Goal: Find specific page/section: Find specific page/section

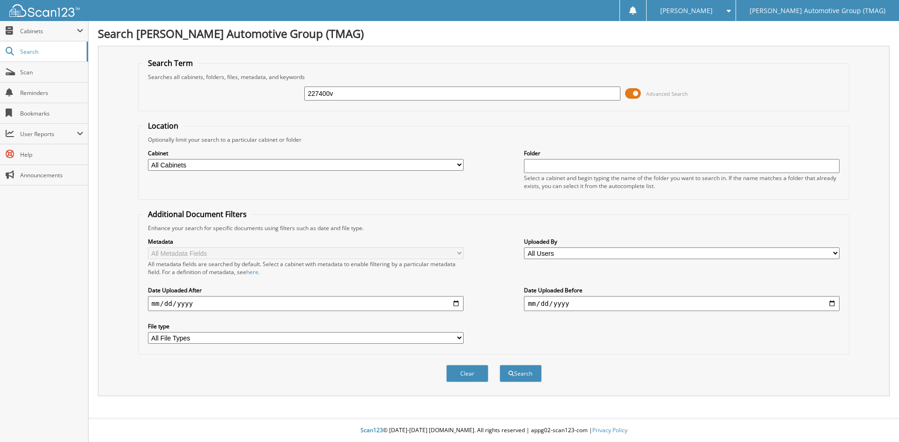
type input "227400v"
click at [499, 365] on button "Search" at bounding box center [520, 373] width 42 height 17
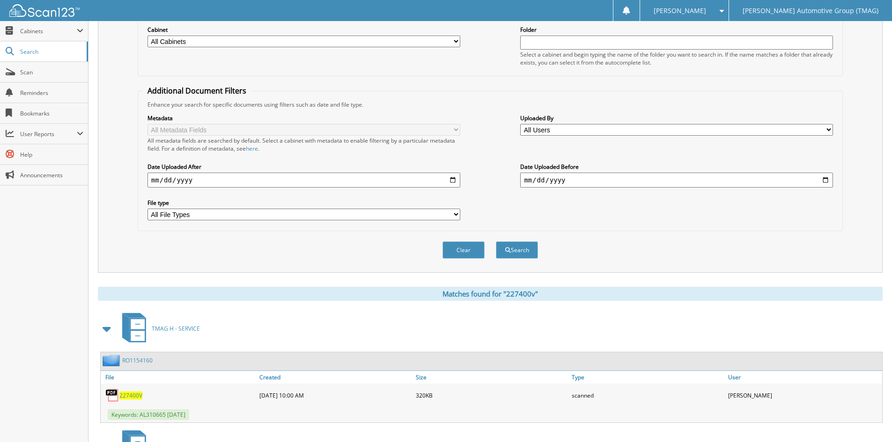
scroll to position [198, 0]
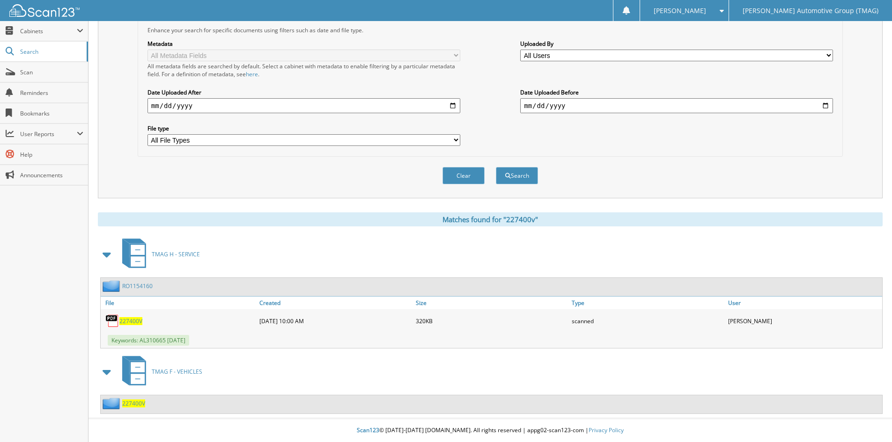
click at [134, 407] on span "227400V" at bounding box center [133, 404] width 23 height 8
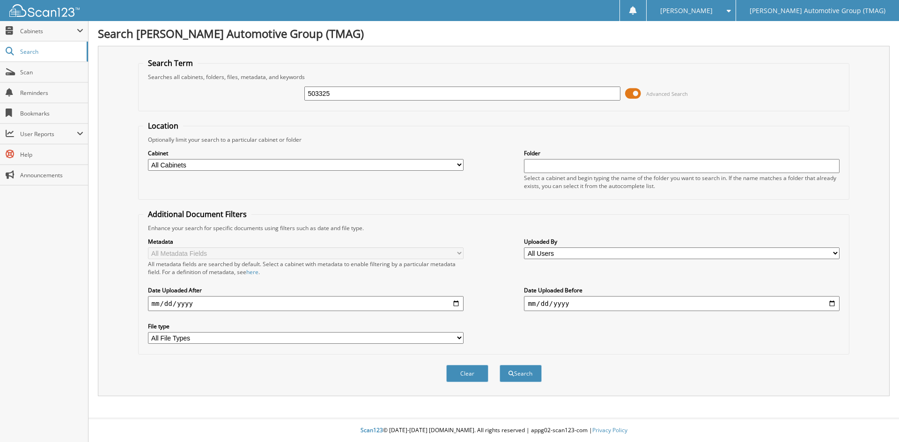
type input "503325"
click at [499, 365] on button "Search" at bounding box center [520, 373] width 42 height 17
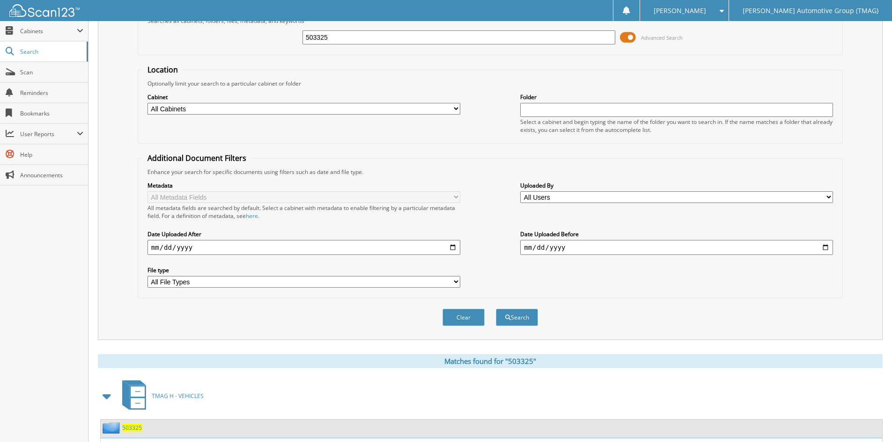
scroll to position [117, 0]
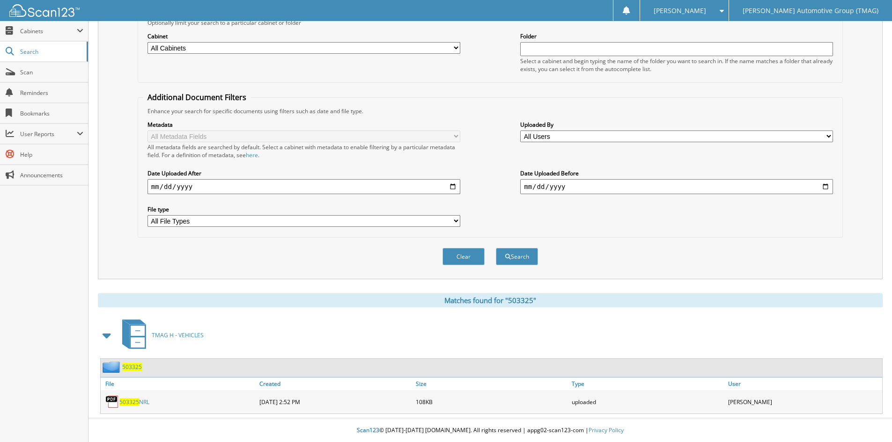
click at [134, 367] on span "503325" at bounding box center [132, 367] width 20 height 8
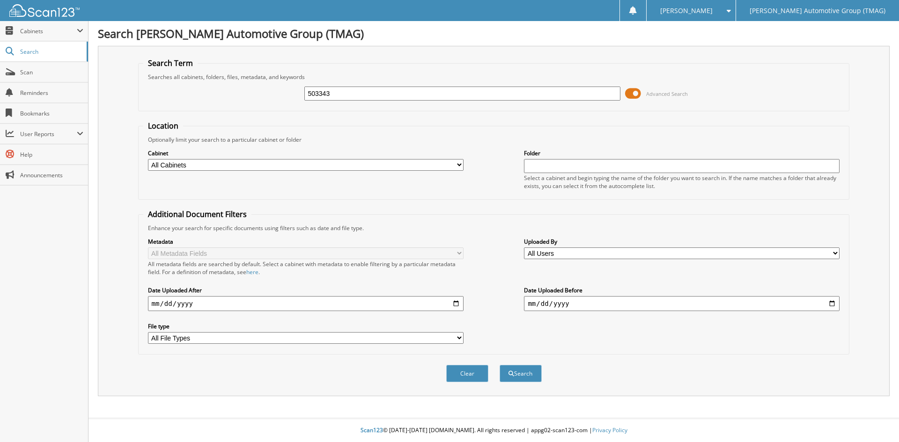
type input "503343"
click at [499, 365] on button "Search" at bounding box center [520, 373] width 42 height 17
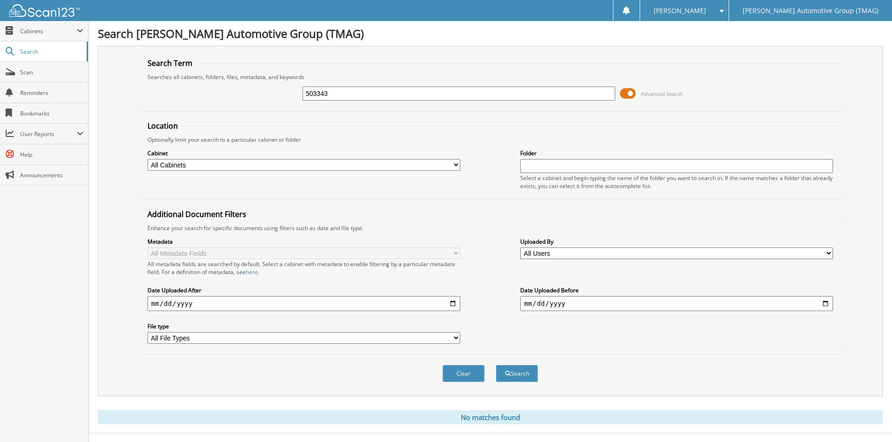
scroll to position [15, 0]
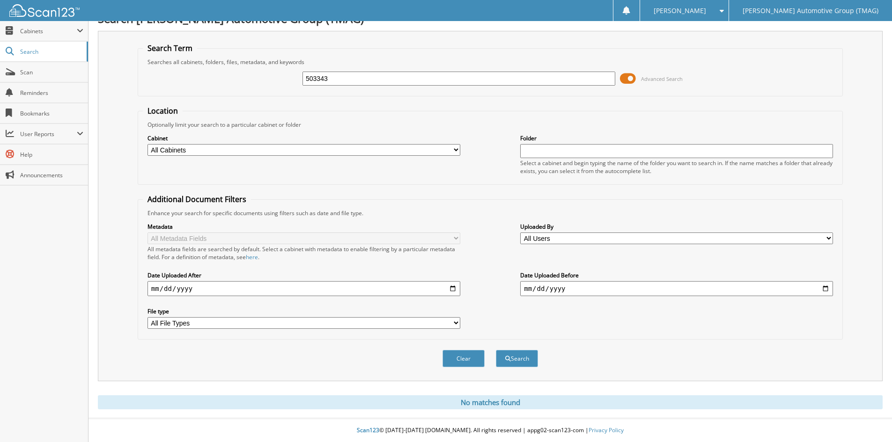
click at [361, 80] on input "503343" at bounding box center [458, 79] width 313 height 14
click at [359, 80] on input "503343" at bounding box center [458, 79] width 313 height 14
click at [359, 81] on input "503343" at bounding box center [458, 79] width 313 height 14
type input "503342"
click at [496, 350] on button "Search" at bounding box center [517, 358] width 42 height 17
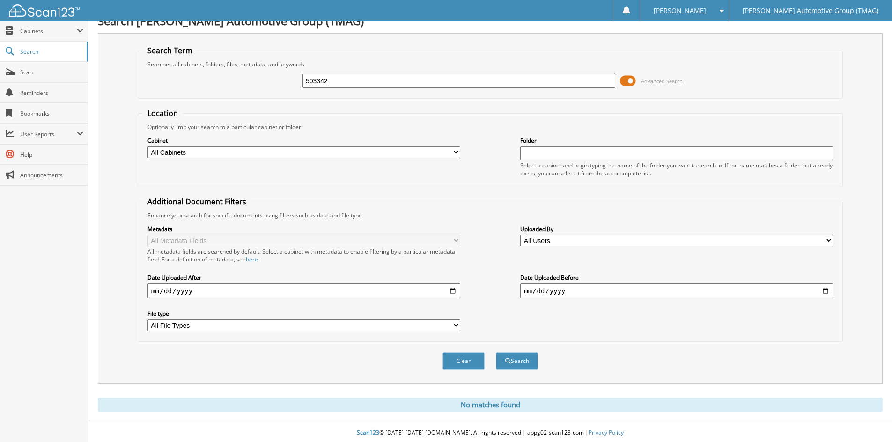
scroll to position [15, 0]
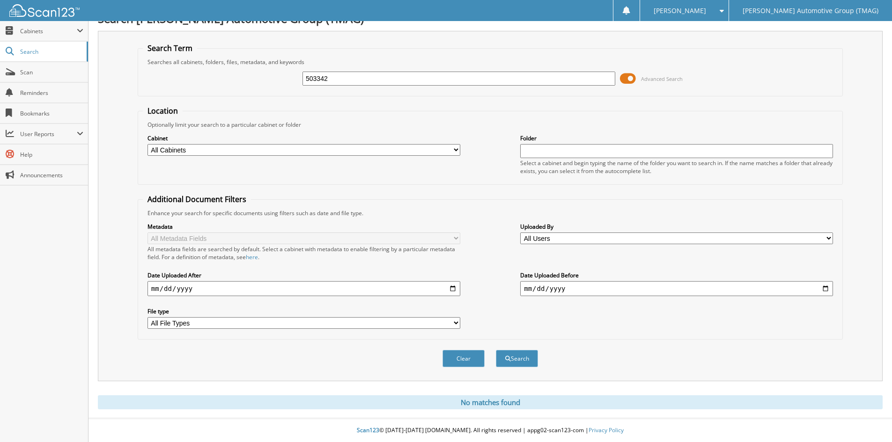
click at [335, 80] on input "503342" at bounding box center [458, 79] width 313 height 14
click at [335, 79] on input "503342" at bounding box center [458, 79] width 313 height 14
type input "721856bv"
click at [496, 350] on button "Search" at bounding box center [517, 358] width 42 height 17
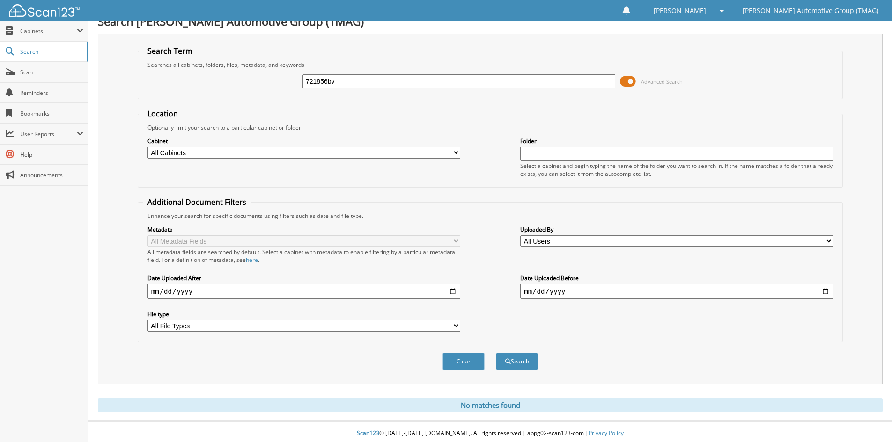
scroll to position [15, 0]
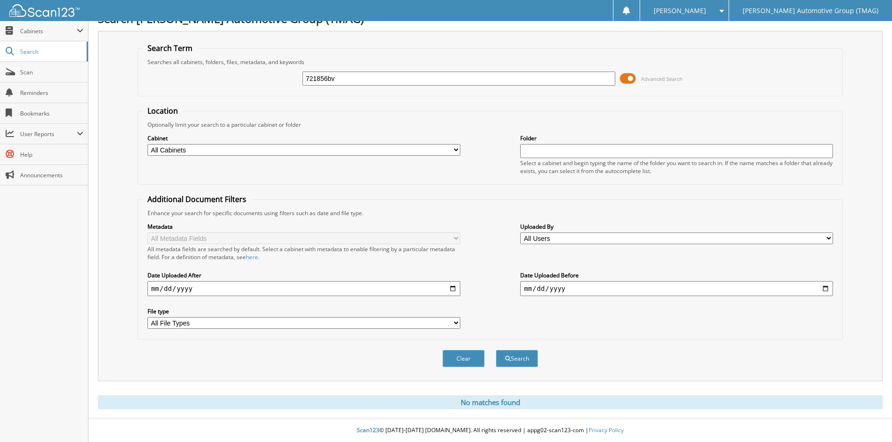
click at [355, 74] on input "721856bv" at bounding box center [458, 79] width 313 height 14
type input "721828"
click at [496, 350] on button "Search" at bounding box center [517, 358] width 42 height 17
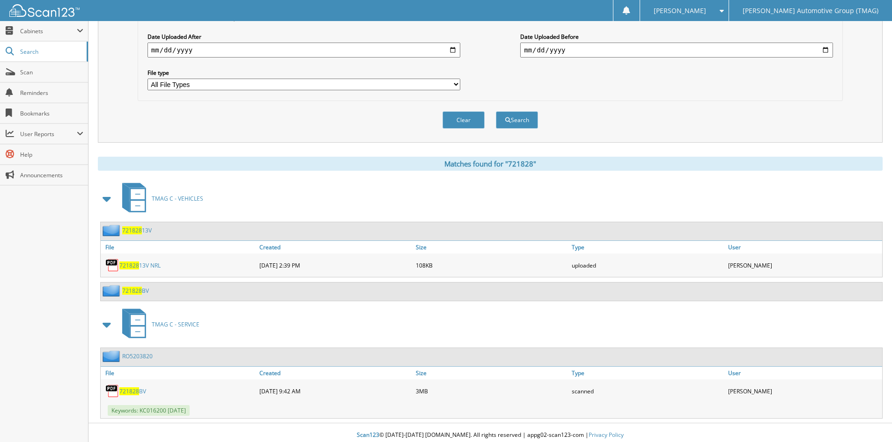
scroll to position [259, 0]
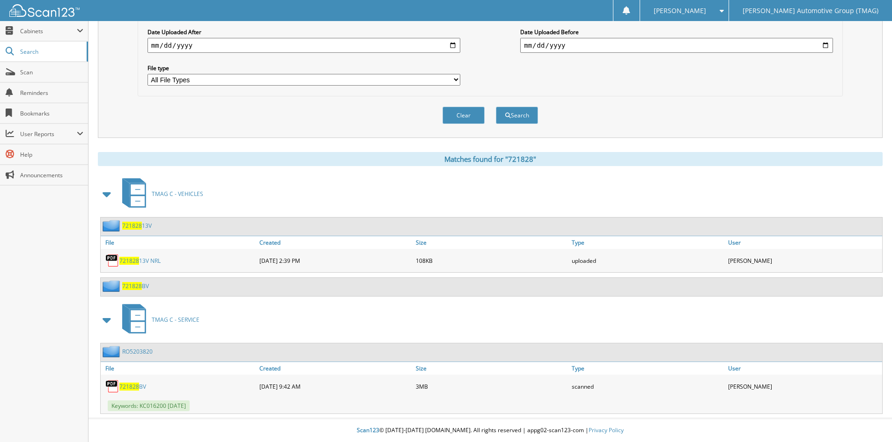
click at [136, 286] on span "721828" at bounding box center [132, 286] width 20 height 8
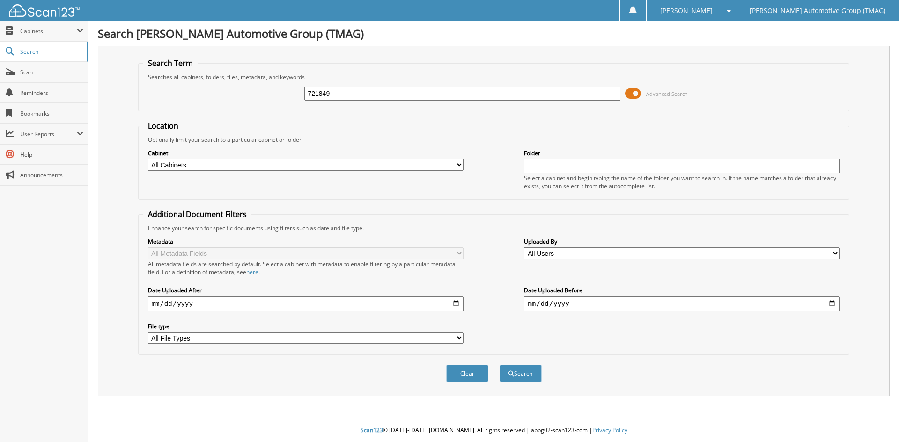
type input "721849"
click at [499, 365] on button "Search" at bounding box center [520, 373] width 42 height 17
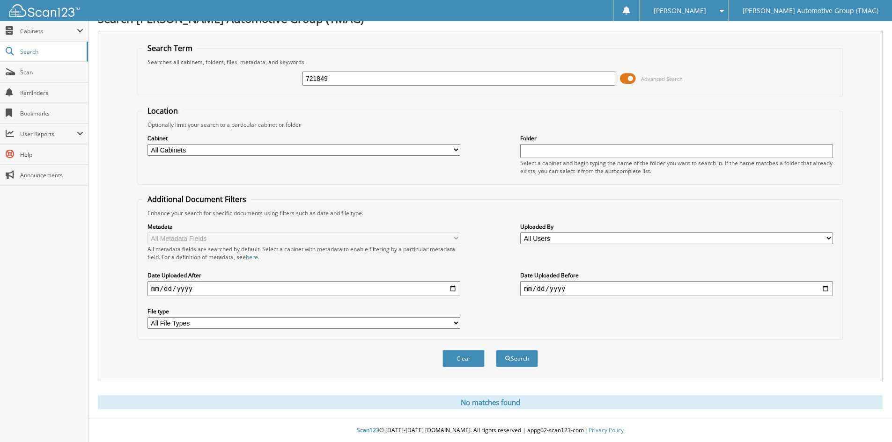
click at [343, 74] on input "721849" at bounding box center [458, 79] width 313 height 14
type input "503331"
click at [496, 350] on button "Search" at bounding box center [517, 358] width 42 height 17
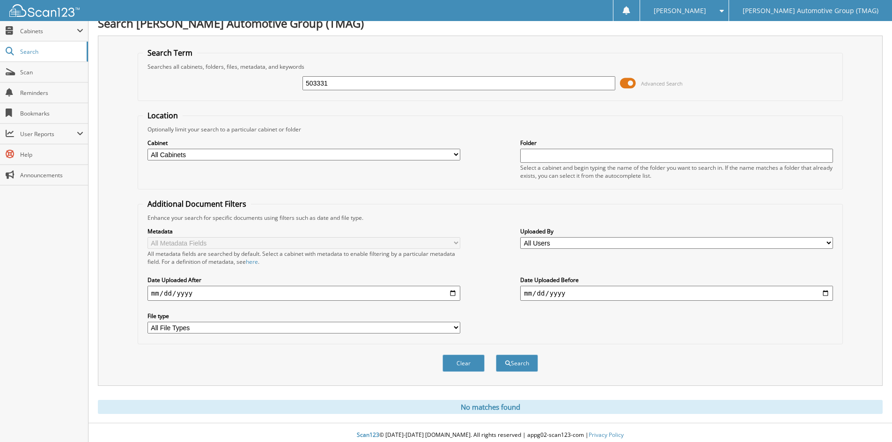
scroll to position [15, 0]
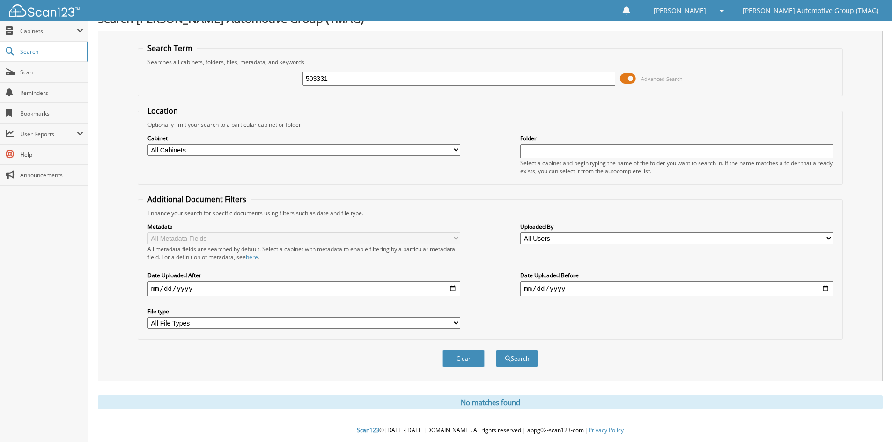
click at [320, 81] on input "503331" at bounding box center [458, 79] width 313 height 14
type input "227337"
click at [496, 350] on button "Search" at bounding box center [517, 358] width 42 height 17
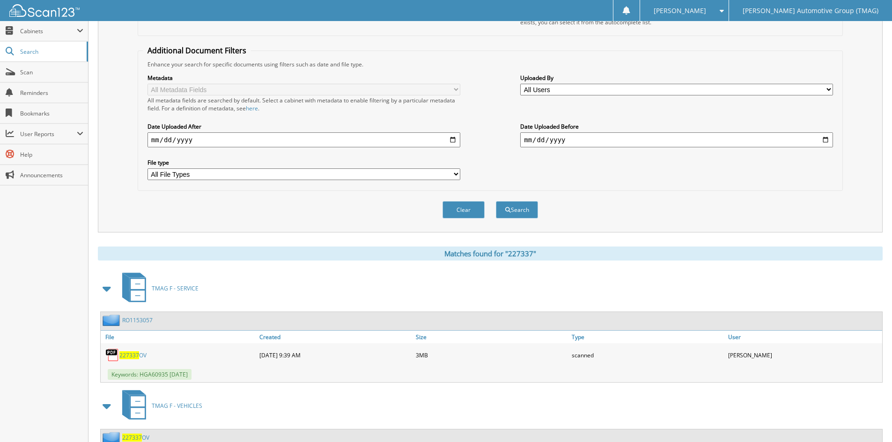
scroll to position [234, 0]
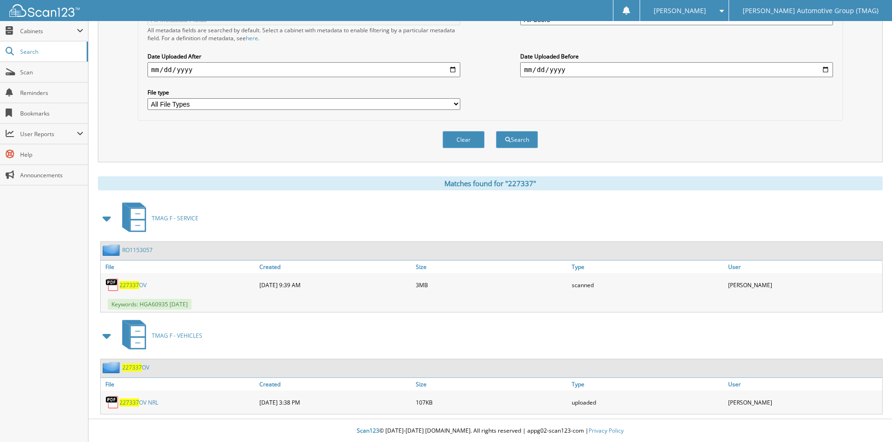
click at [131, 370] on span "227337" at bounding box center [132, 368] width 20 height 8
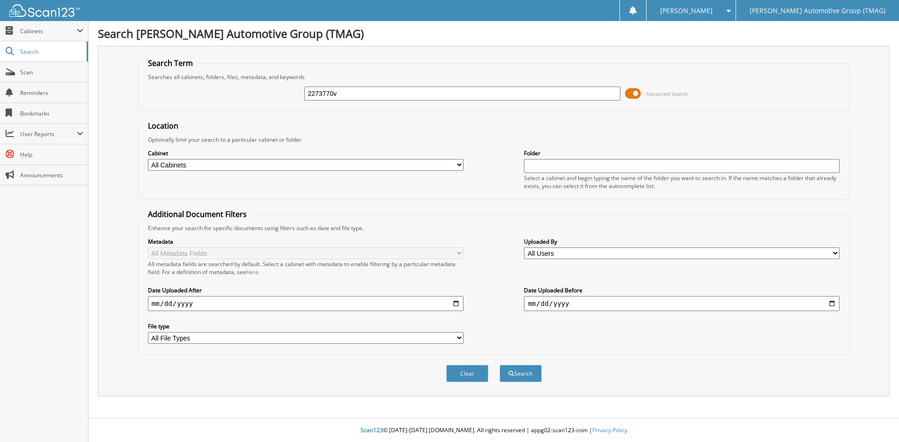
type input "2273770v"
click at [499, 365] on button "Search" at bounding box center [520, 373] width 42 height 17
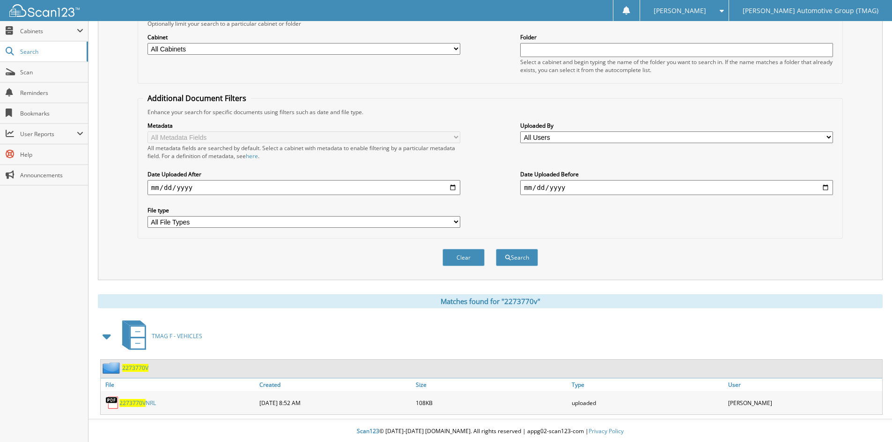
scroll to position [117, 0]
click at [140, 369] on span "2273770V" at bounding box center [135, 367] width 26 height 8
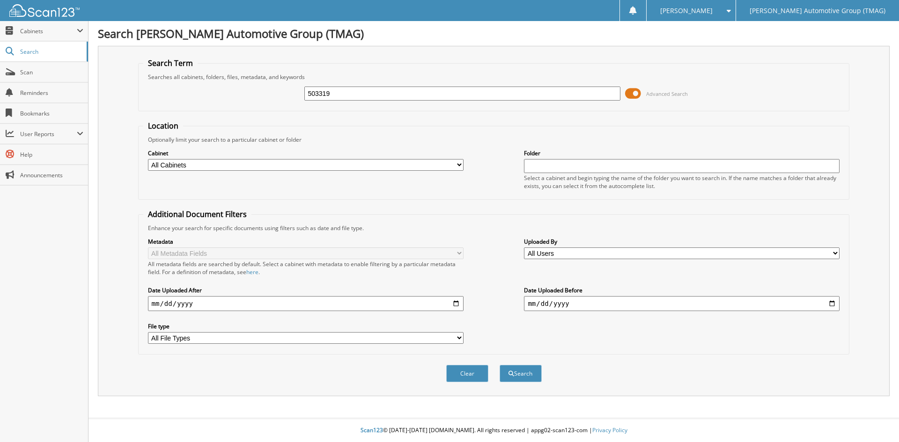
type input "503319"
click at [499, 365] on button "Search" at bounding box center [520, 373] width 42 height 17
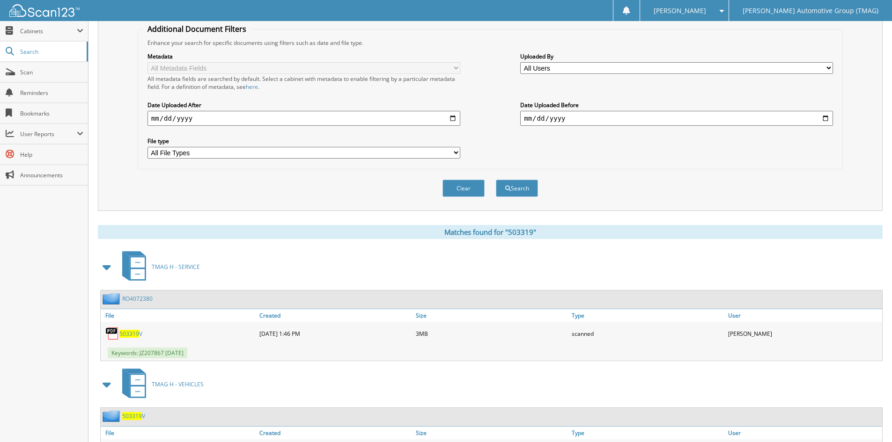
scroll to position [187, 0]
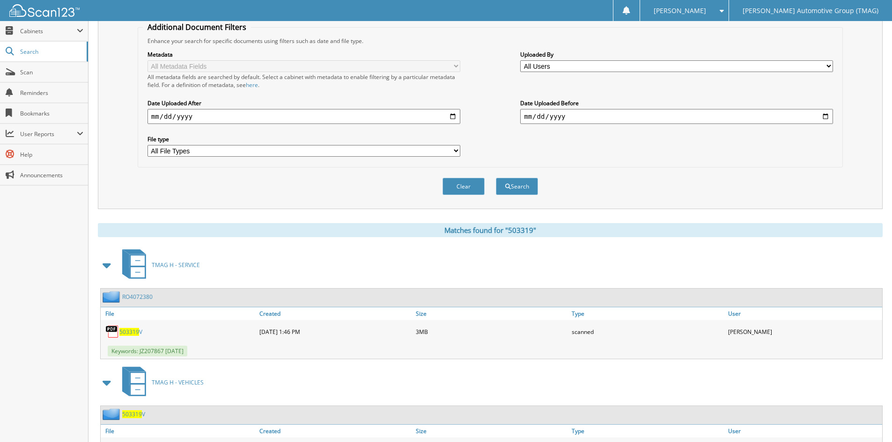
click at [132, 417] on span "503319" at bounding box center [132, 415] width 20 height 8
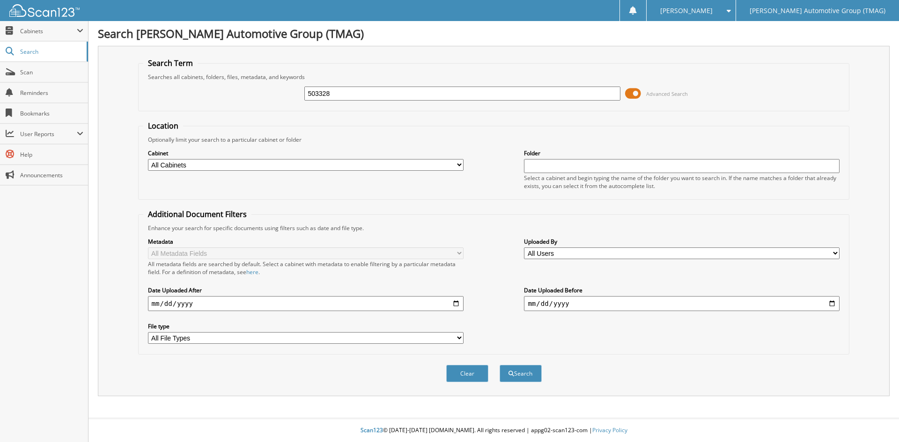
type input "503328"
click at [499, 365] on button "Search" at bounding box center [520, 373] width 42 height 17
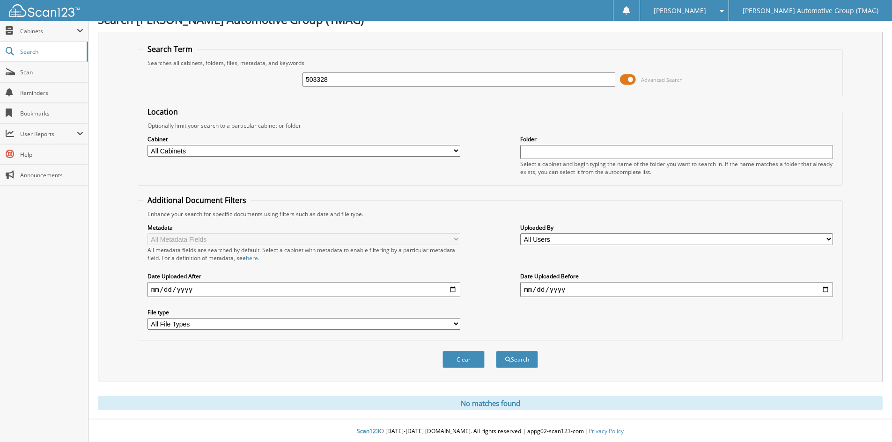
scroll to position [15, 0]
click at [368, 77] on input "503328" at bounding box center [458, 79] width 313 height 14
type input "503329"
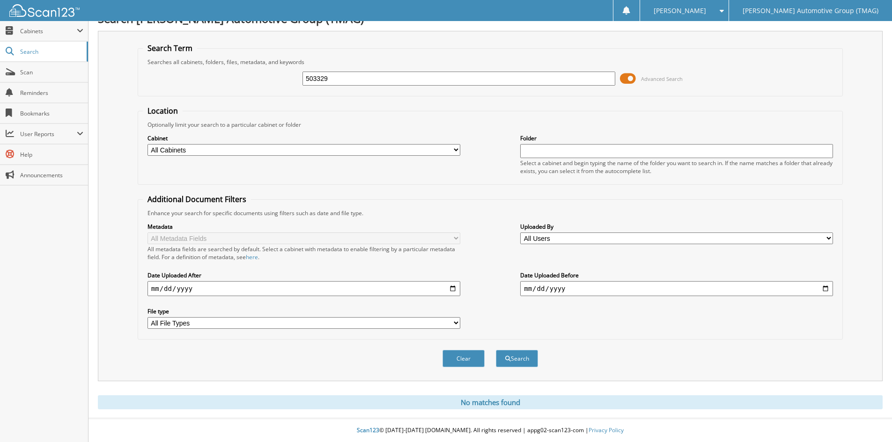
click at [496, 350] on button "Search" at bounding box center [517, 358] width 42 height 17
drag, startPoint x: 347, startPoint y: 81, endPoint x: 190, endPoint y: 78, distance: 157.3
click at [190, 78] on div "503329 Advanced Search" at bounding box center [490, 78] width 695 height 25
type input "227400"
click at [496, 350] on button "Search" at bounding box center [517, 358] width 42 height 17
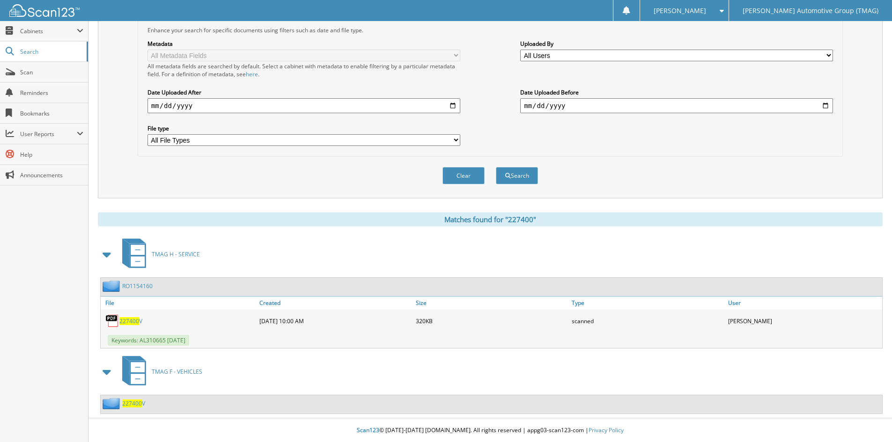
click at [138, 405] on span "227400" at bounding box center [132, 404] width 20 height 8
